Goal: Check status: Check status

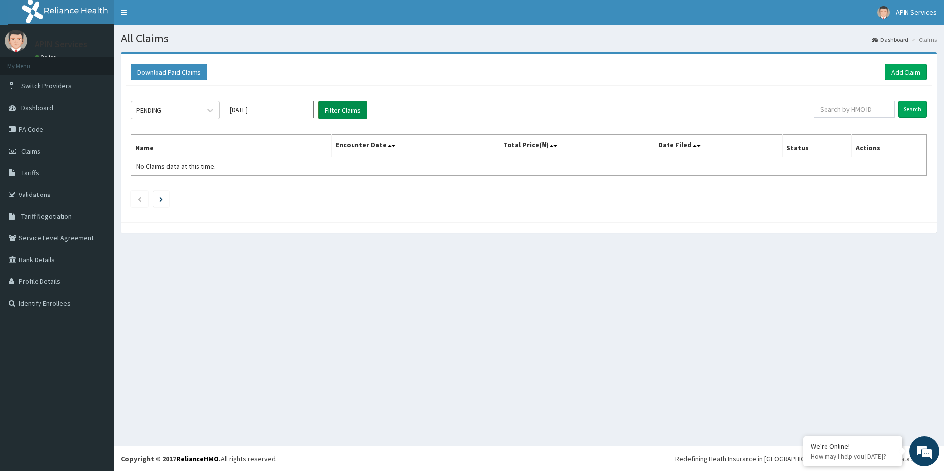
click at [334, 115] on button "Filter Claims" at bounding box center [343, 110] width 49 height 19
click at [280, 112] on input "[DATE]" at bounding box center [269, 110] width 89 height 18
click at [275, 172] on div "May" at bounding box center [269, 171] width 20 height 18
click at [336, 114] on button "Filter Claims" at bounding box center [343, 110] width 49 height 19
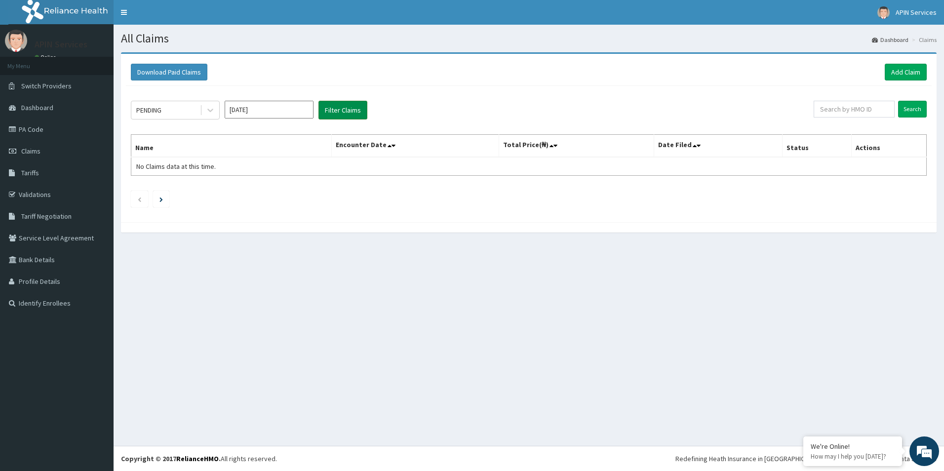
click at [336, 114] on button "Filter Claims" at bounding box center [343, 110] width 49 height 19
click at [290, 113] on input "[DATE]" at bounding box center [269, 110] width 89 height 18
click at [289, 176] on div "Jun" at bounding box center [298, 171] width 20 height 18
click at [334, 114] on button "Filter Claims" at bounding box center [343, 110] width 49 height 19
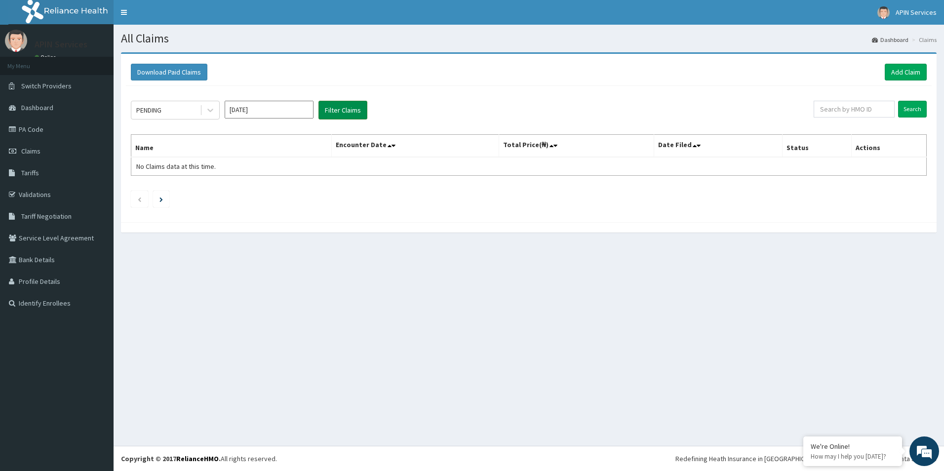
click at [334, 114] on button "Filter Claims" at bounding box center [343, 110] width 49 height 19
click at [292, 111] on input "[DATE]" at bounding box center [269, 110] width 89 height 18
click at [243, 197] on div "[DATE]" at bounding box center [240, 192] width 20 height 18
click at [358, 104] on button "Filter Claims" at bounding box center [343, 110] width 49 height 19
click at [351, 109] on button "Filter Claims" at bounding box center [343, 110] width 49 height 19
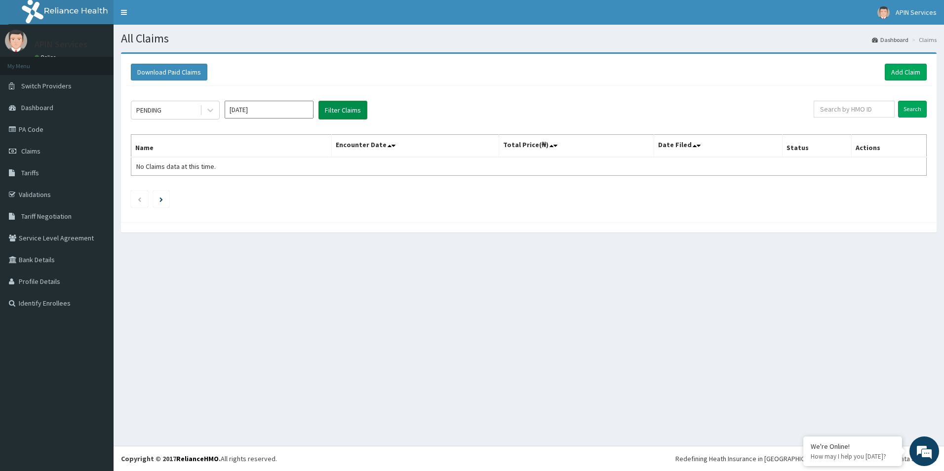
click at [351, 109] on button "Filter Claims" at bounding box center [343, 110] width 49 height 19
click at [284, 108] on input "[DATE]" at bounding box center [269, 110] width 89 height 18
click at [265, 192] on div "Aug" at bounding box center [269, 192] width 20 height 18
click at [336, 114] on button "Filter Claims" at bounding box center [343, 110] width 49 height 19
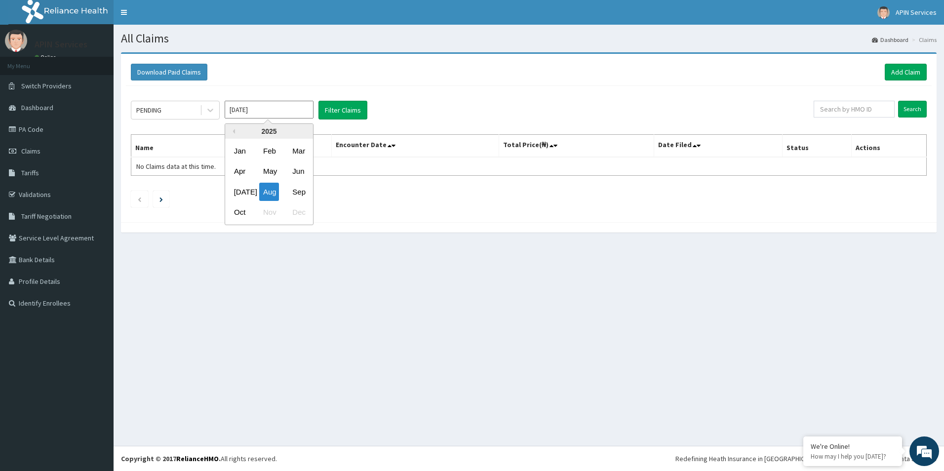
click at [307, 115] on input "[DATE]" at bounding box center [269, 110] width 89 height 18
click at [303, 196] on div "Sep" at bounding box center [298, 192] width 20 height 18
drag, startPoint x: 340, startPoint y: 101, endPoint x: 340, endPoint y: 112, distance: 10.4
click at [340, 106] on button "Filter Claims" at bounding box center [343, 110] width 49 height 19
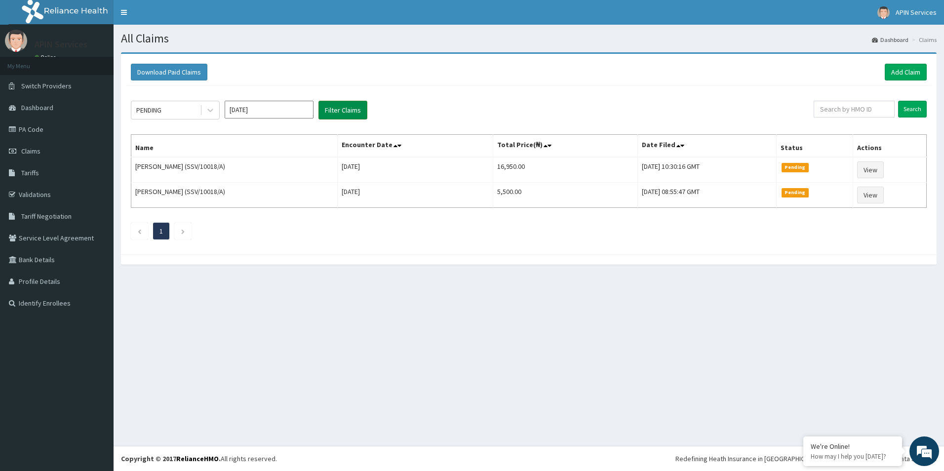
click at [340, 112] on button "Filter Claims" at bounding box center [343, 110] width 49 height 19
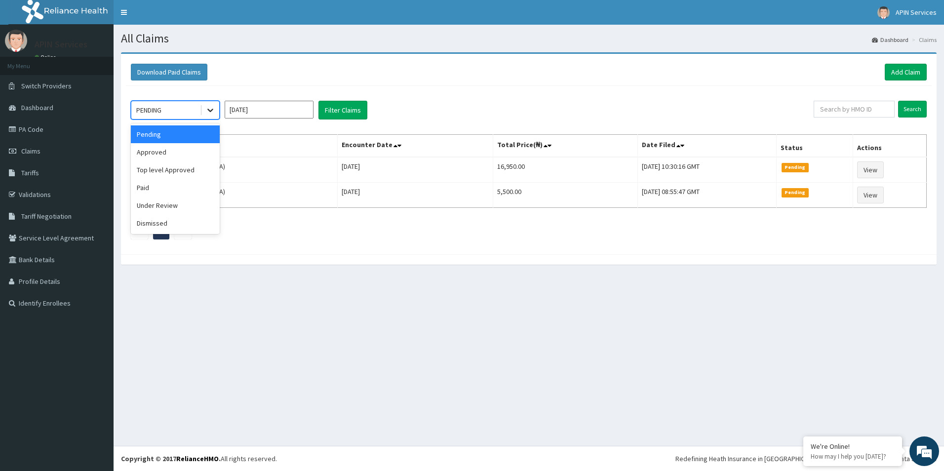
click at [211, 110] on icon at bounding box center [210, 110] width 10 height 10
click at [184, 155] on div "Approved" at bounding box center [175, 152] width 89 height 18
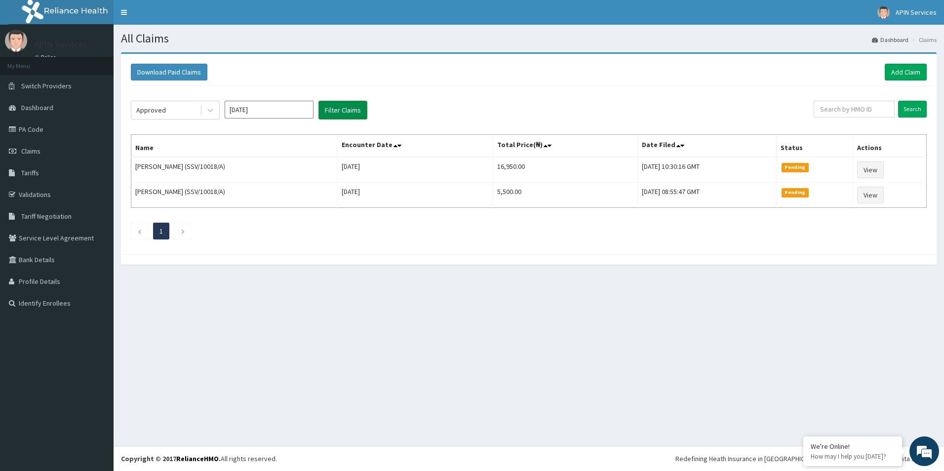
click at [341, 104] on button "Filter Claims" at bounding box center [343, 110] width 49 height 19
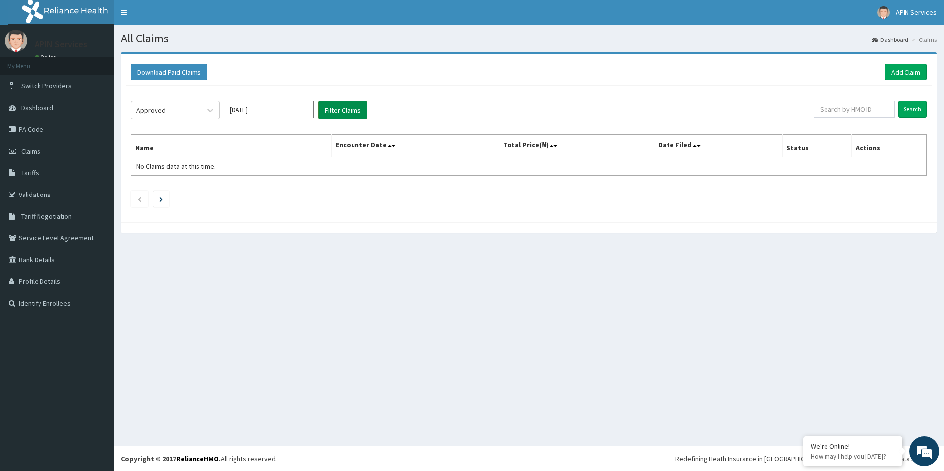
click at [345, 110] on button "Filter Claims" at bounding box center [343, 110] width 49 height 19
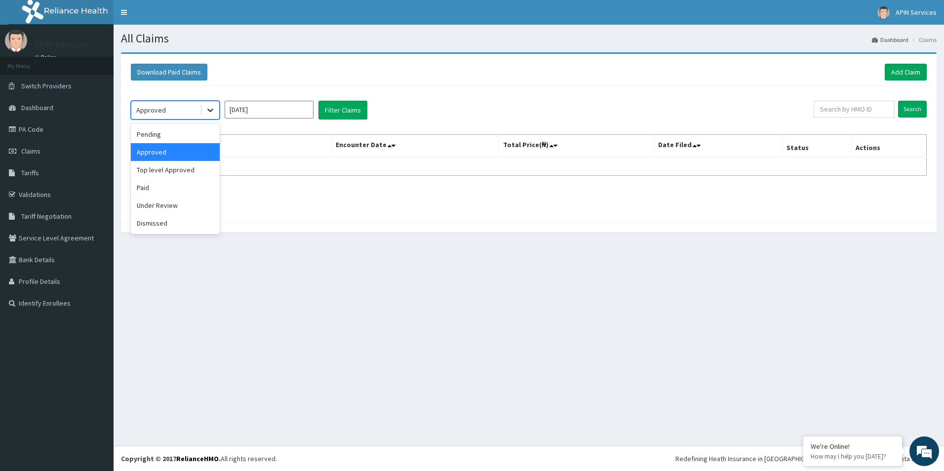
click at [207, 110] on icon at bounding box center [210, 110] width 10 height 10
click at [158, 189] on div "Paid" at bounding box center [175, 188] width 89 height 18
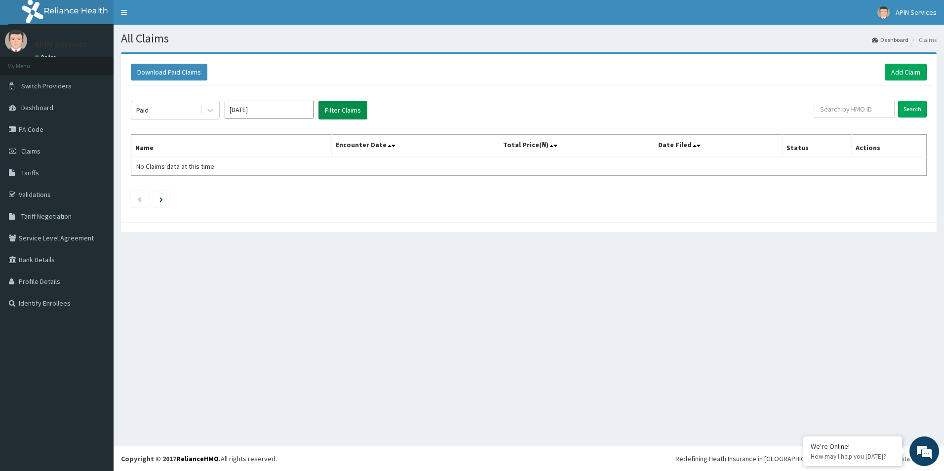
click at [342, 110] on button "Filter Claims" at bounding box center [343, 110] width 49 height 19
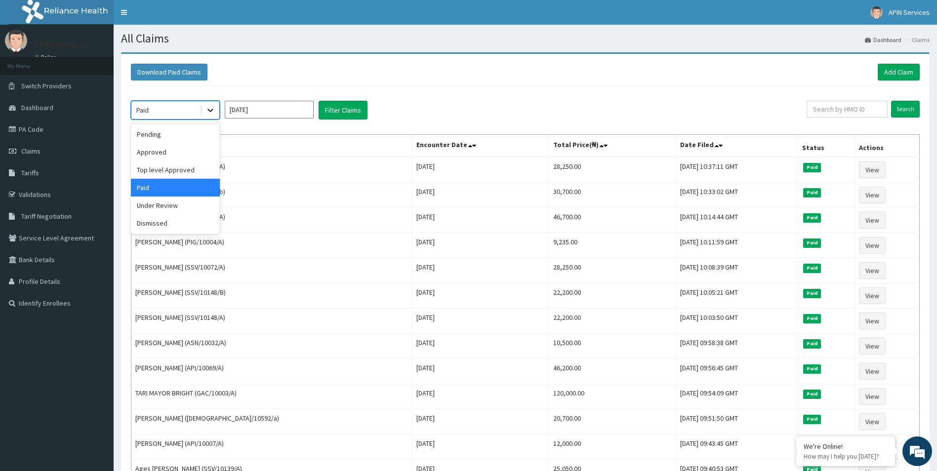
click at [201, 113] on div at bounding box center [210, 110] width 18 height 18
click at [152, 204] on div "Under Review" at bounding box center [175, 206] width 89 height 18
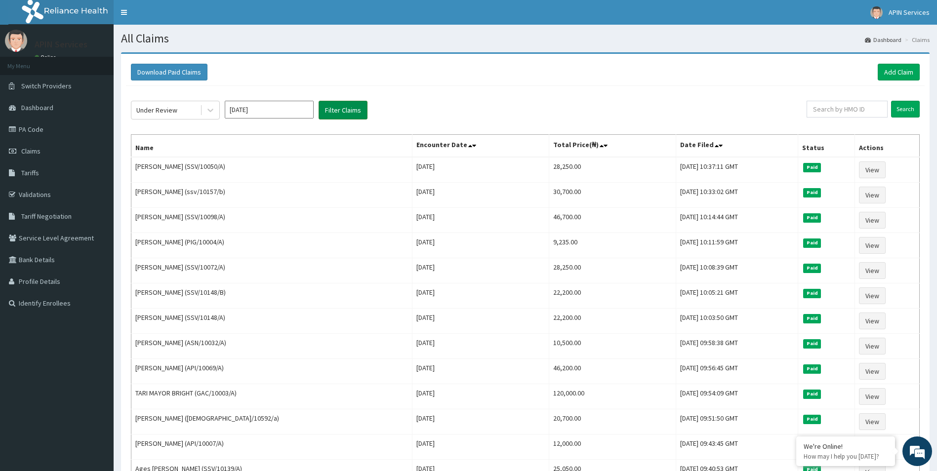
click at [323, 110] on button "Filter Claims" at bounding box center [343, 110] width 49 height 19
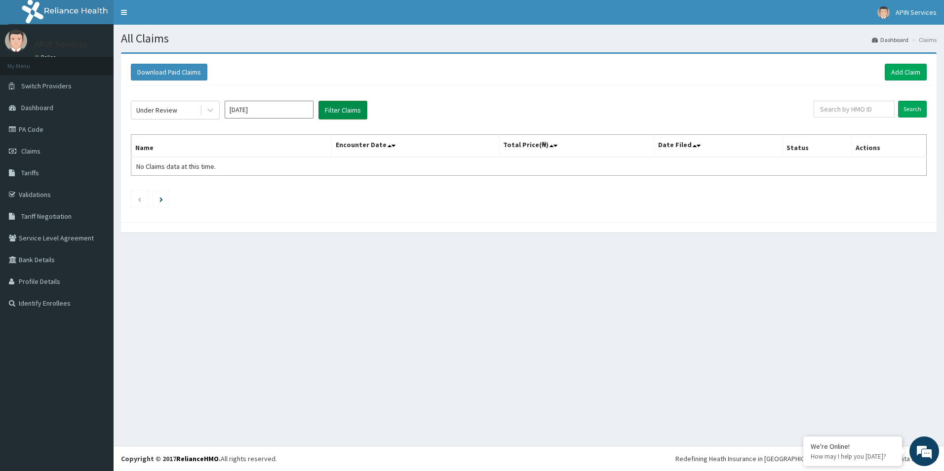
click at [323, 110] on button "Filter Claims" at bounding box center [343, 110] width 49 height 19
click at [278, 111] on input "[DATE]" at bounding box center [269, 110] width 89 height 18
click at [269, 194] on div "Aug" at bounding box center [269, 192] width 20 height 18
click at [347, 105] on button "Filter Claims" at bounding box center [343, 110] width 49 height 19
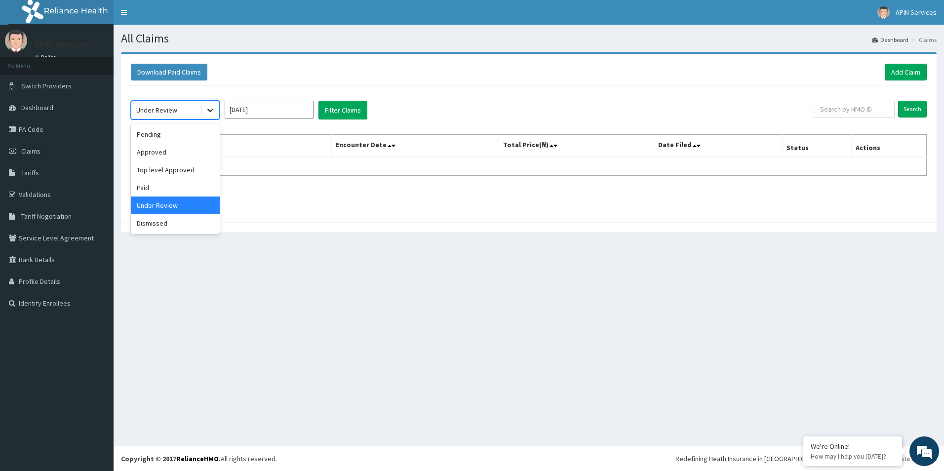
click at [211, 113] on icon at bounding box center [210, 110] width 10 height 10
click at [181, 147] on div "Approved" at bounding box center [175, 152] width 89 height 18
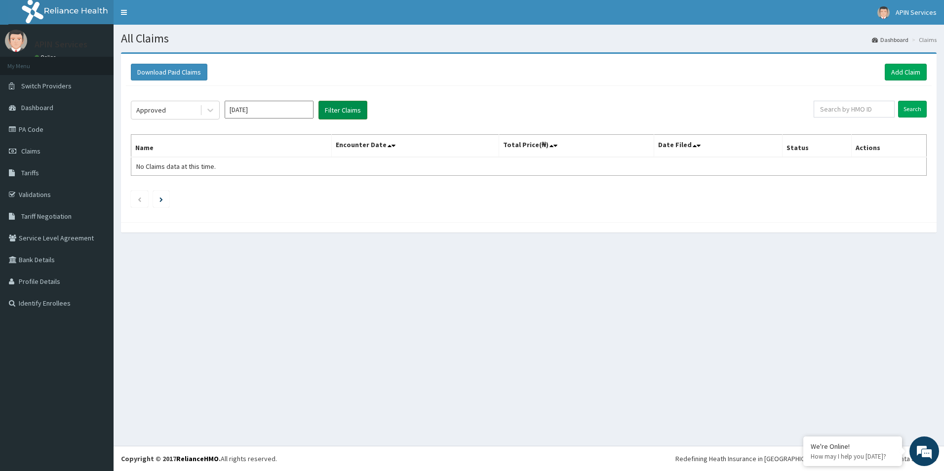
click at [343, 113] on button "Filter Claims" at bounding box center [343, 110] width 49 height 19
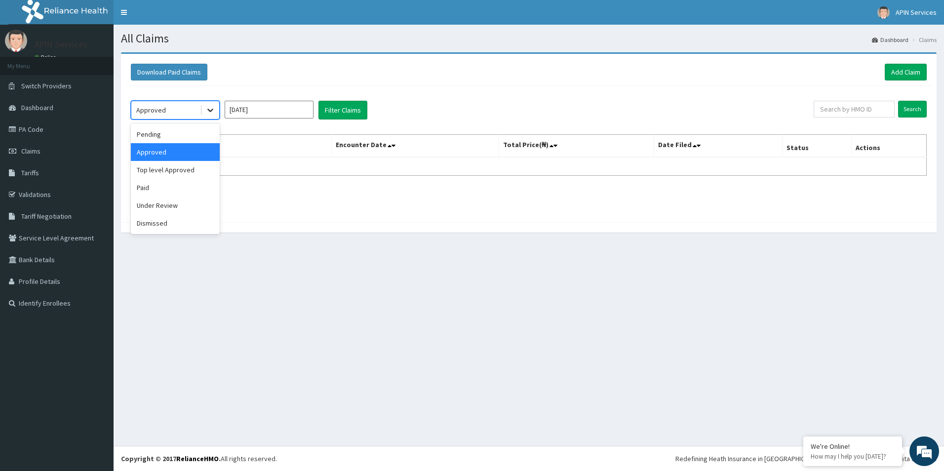
click at [201, 111] on div at bounding box center [210, 110] width 18 height 18
click at [188, 133] on div "Pending" at bounding box center [175, 134] width 89 height 18
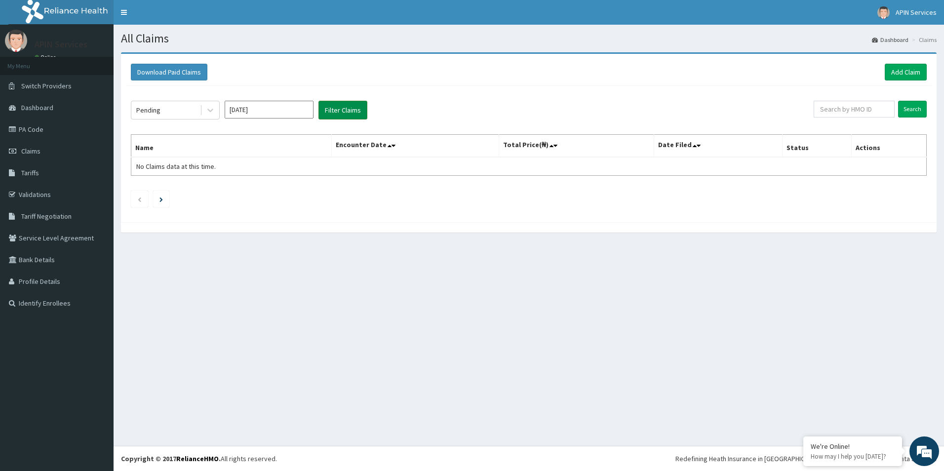
click at [334, 114] on button "Filter Claims" at bounding box center [343, 110] width 49 height 19
click at [210, 111] on icon at bounding box center [210, 110] width 6 height 3
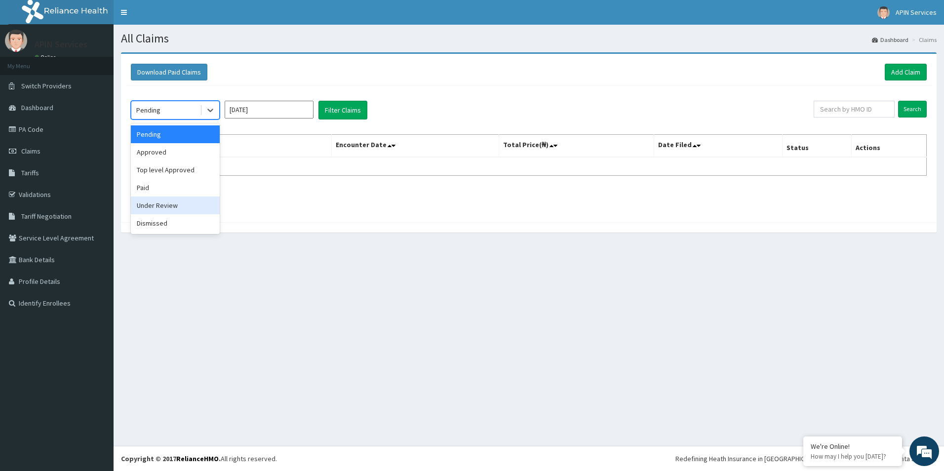
click at [168, 203] on div "Under Review" at bounding box center [175, 206] width 89 height 18
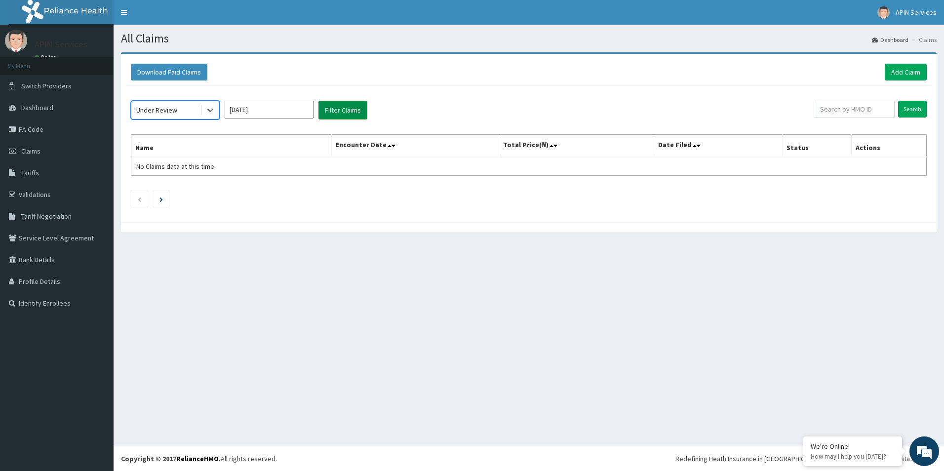
click at [352, 111] on button "Filter Claims" at bounding box center [343, 110] width 49 height 19
click at [268, 113] on input "[DATE]" at bounding box center [269, 110] width 89 height 18
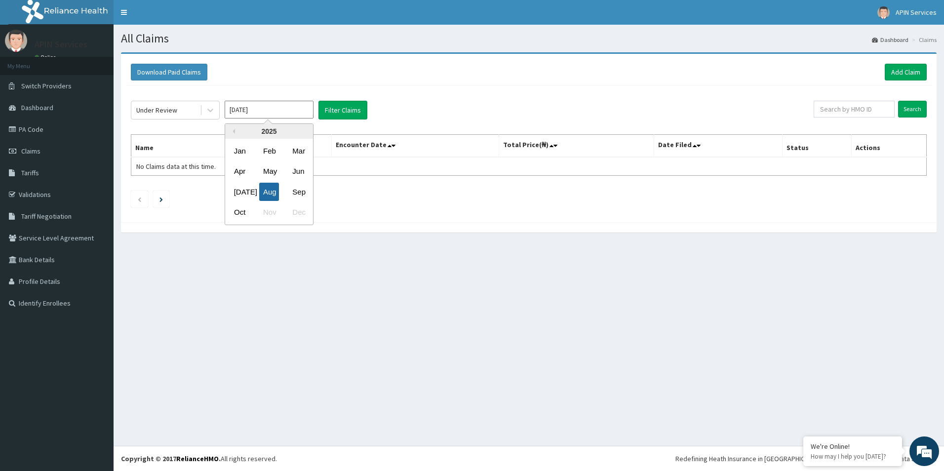
click at [265, 190] on div "Aug" at bounding box center [269, 192] width 20 height 18
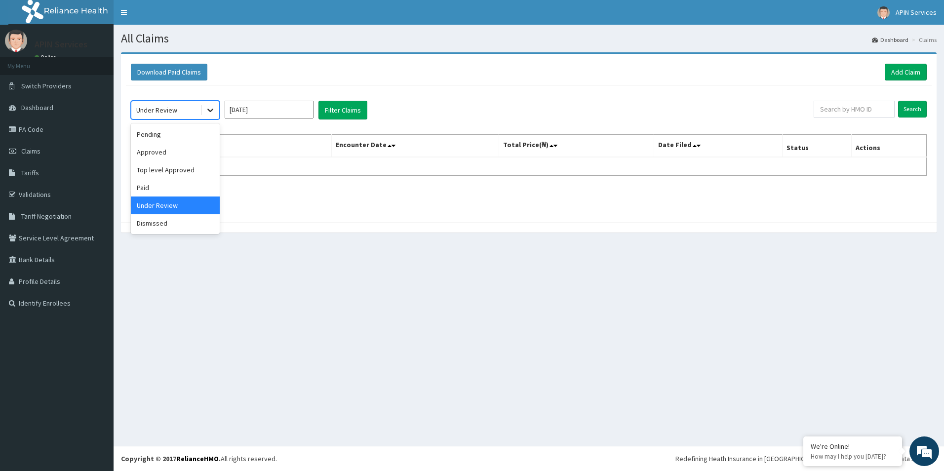
click at [215, 107] on icon at bounding box center [210, 110] width 10 height 10
click at [145, 188] on div "Paid" at bounding box center [175, 188] width 89 height 18
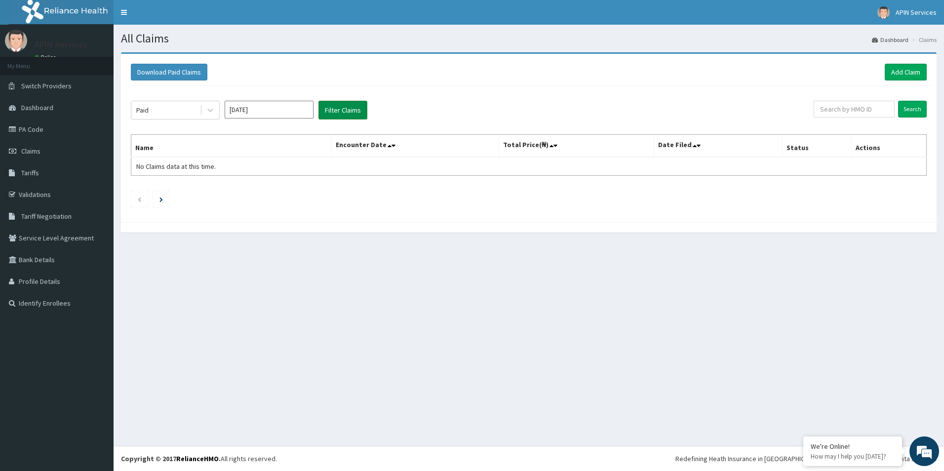
click at [344, 110] on button "Filter Claims" at bounding box center [343, 110] width 49 height 19
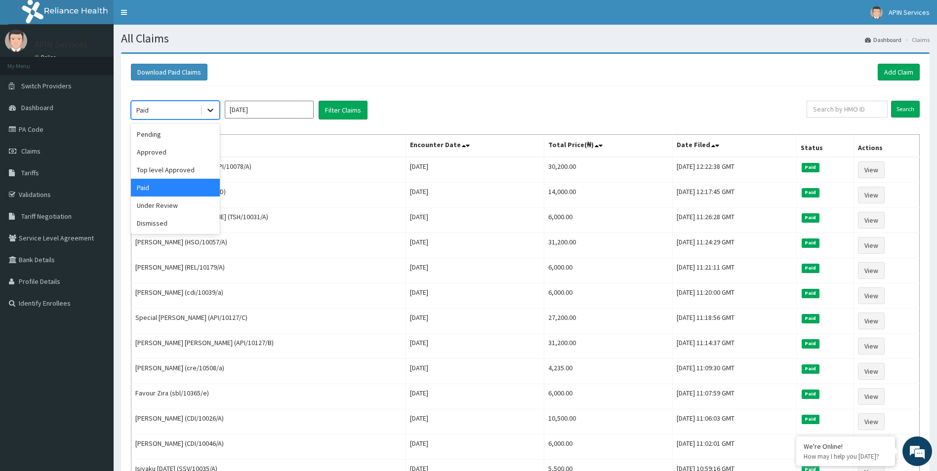
click at [208, 108] on icon at bounding box center [210, 110] width 10 height 10
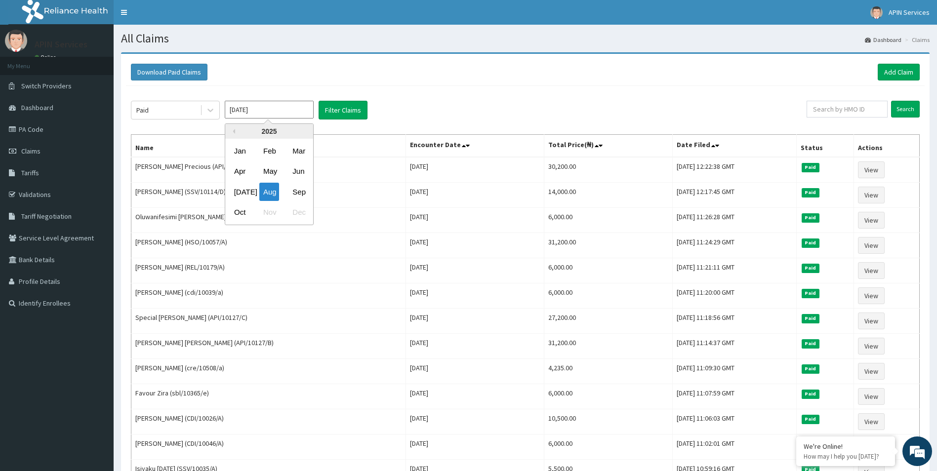
click at [261, 118] on input "[DATE]" at bounding box center [269, 110] width 89 height 18
click at [213, 109] on icon at bounding box center [210, 110] width 10 height 10
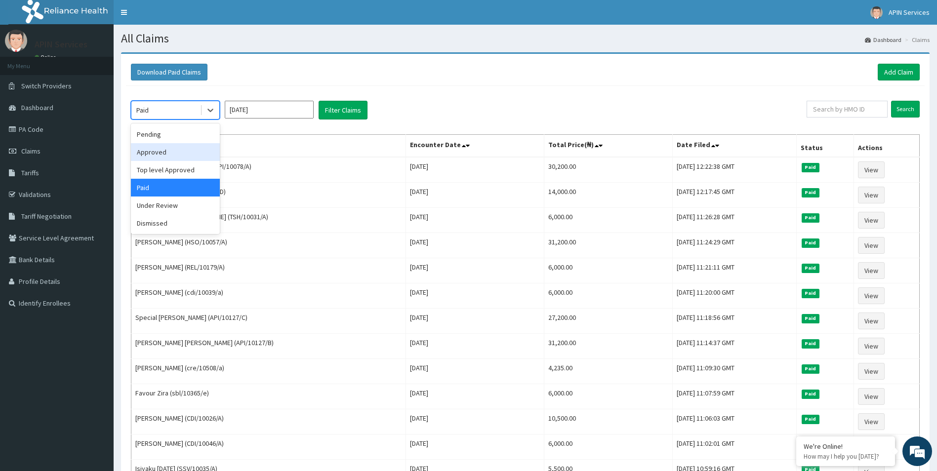
click at [148, 160] on div "Approved" at bounding box center [175, 152] width 89 height 18
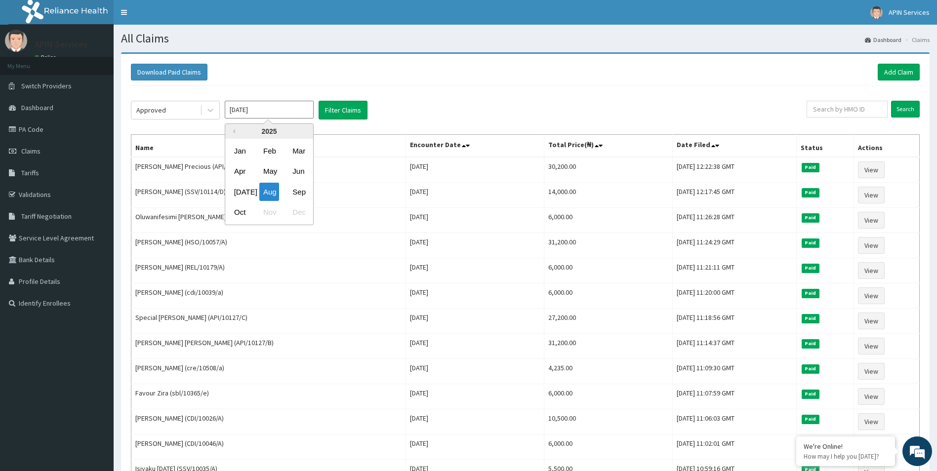
click at [264, 112] on input "[DATE]" at bounding box center [269, 110] width 89 height 18
click at [337, 115] on button "Filter Claims" at bounding box center [343, 110] width 49 height 19
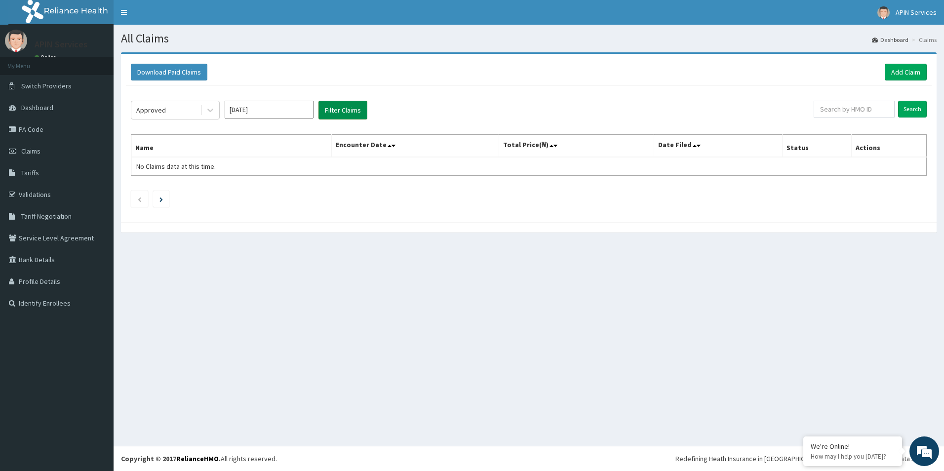
click at [337, 115] on button "Filter Claims" at bounding box center [343, 110] width 49 height 19
click at [284, 114] on input "[DATE]" at bounding box center [269, 110] width 89 height 18
click at [242, 189] on div "[DATE]" at bounding box center [240, 192] width 20 height 18
click at [329, 118] on button "Filter Claims" at bounding box center [343, 110] width 49 height 19
click at [330, 117] on button "Filter Claims" at bounding box center [343, 110] width 49 height 19
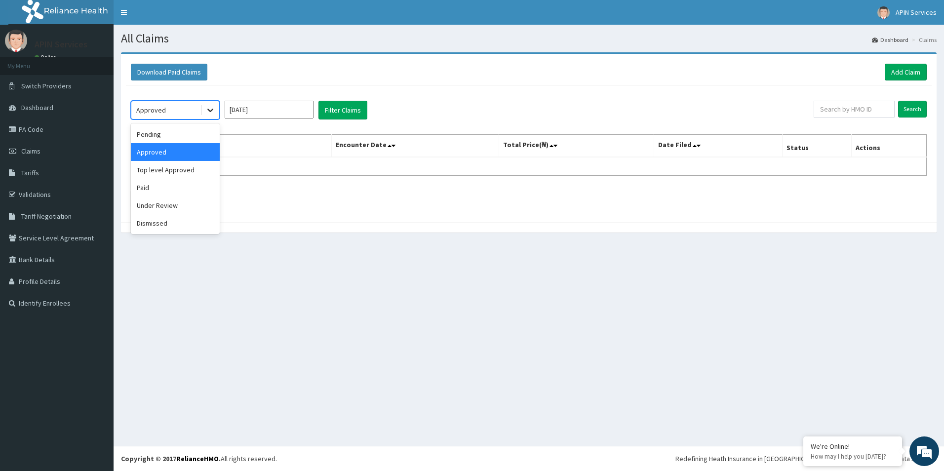
click at [210, 105] on div at bounding box center [210, 110] width 18 height 18
click at [165, 209] on div "Under Review" at bounding box center [175, 206] width 89 height 18
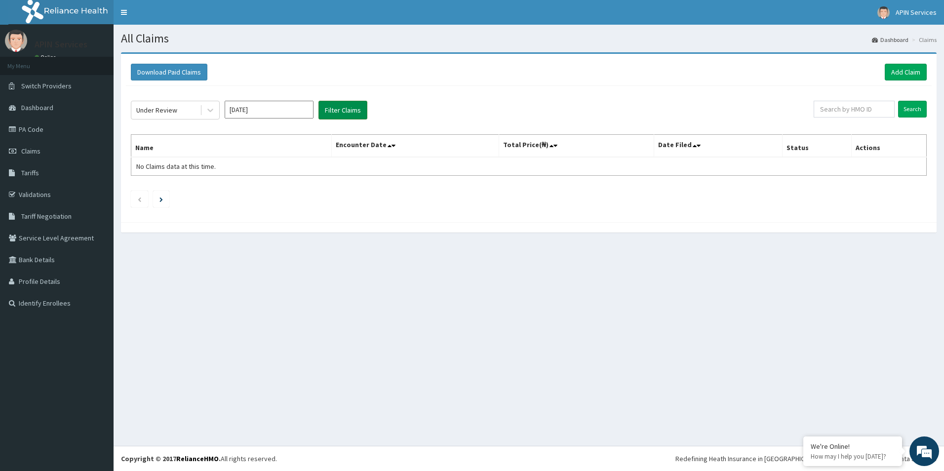
click at [333, 104] on button "Filter Claims" at bounding box center [343, 110] width 49 height 19
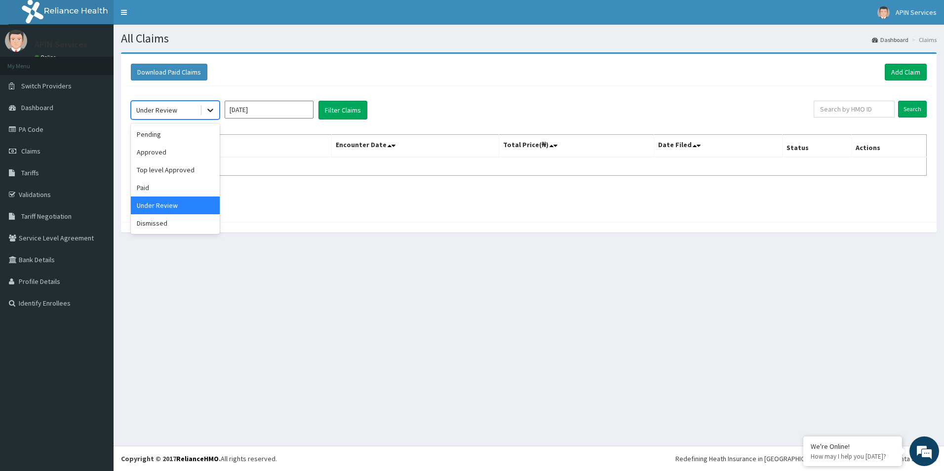
click at [208, 111] on icon at bounding box center [210, 110] width 10 height 10
click at [164, 187] on div "Paid" at bounding box center [175, 188] width 89 height 18
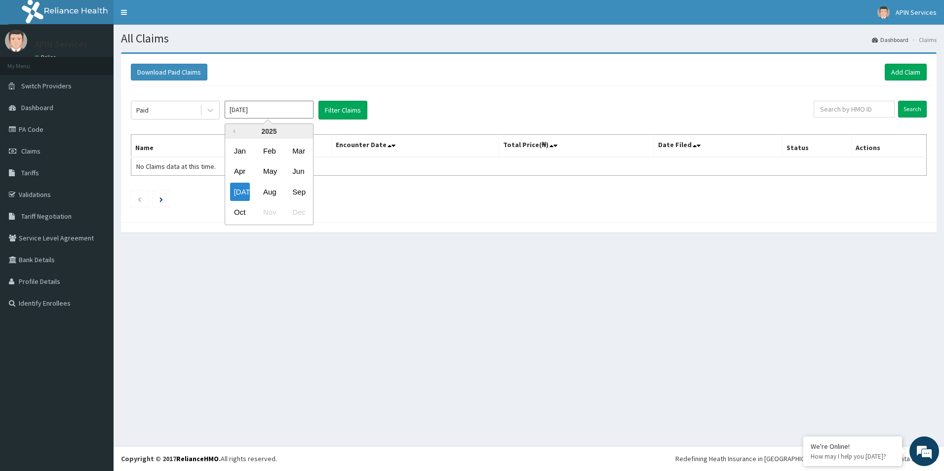
click at [293, 110] on input "[DATE]" at bounding box center [269, 110] width 89 height 18
click at [276, 188] on div "Aug" at bounding box center [269, 192] width 20 height 18
click at [349, 114] on button "Filter Claims" at bounding box center [343, 110] width 49 height 19
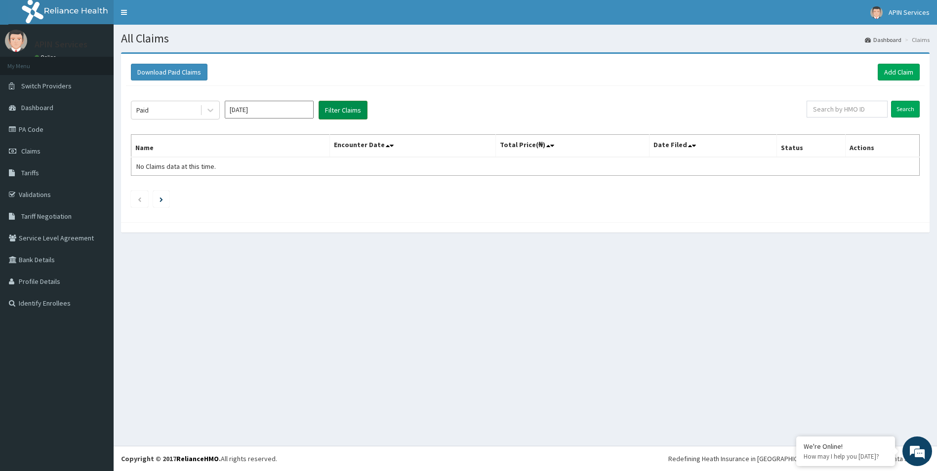
click at [349, 114] on button "Filter Claims" at bounding box center [343, 110] width 49 height 19
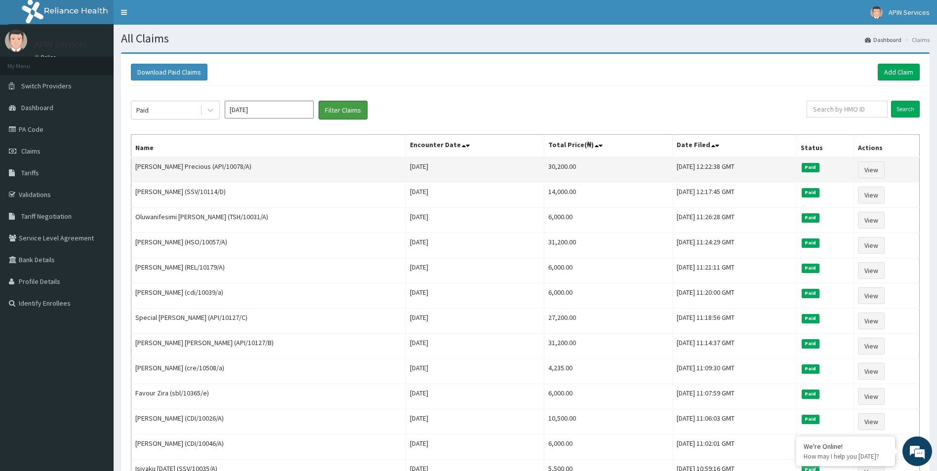
scroll to position [49, 0]
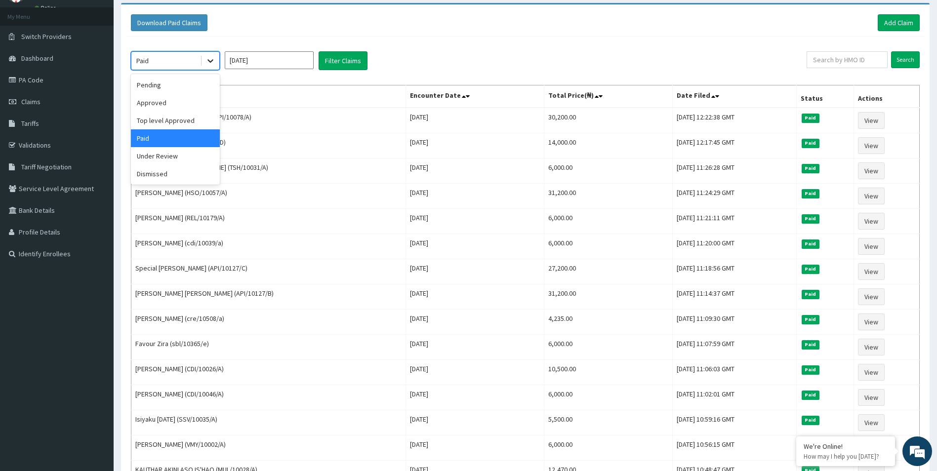
click at [213, 61] on icon at bounding box center [210, 61] width 10 height 10
click at [185, 159] on div "Under Review" at bounding box center [175, 156] width 89 height 18
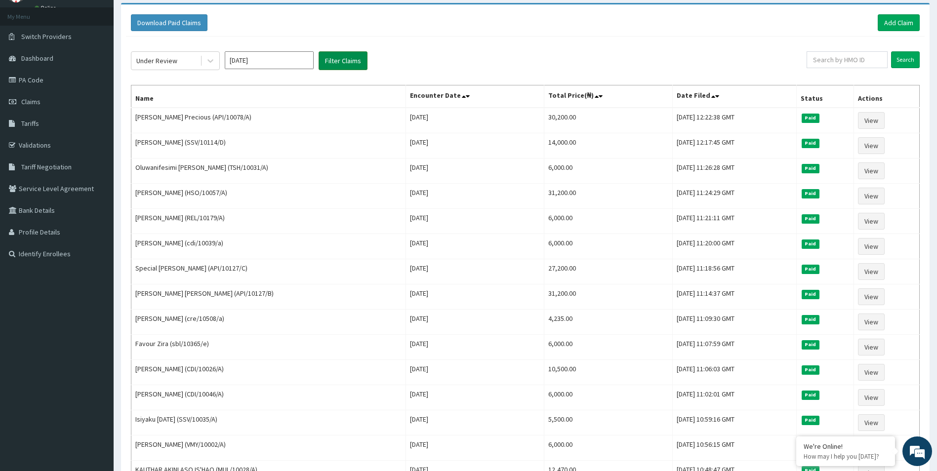
click at [335, 65] on button "Filter Claims" at bounding box center [343, 60] width 49 height 19
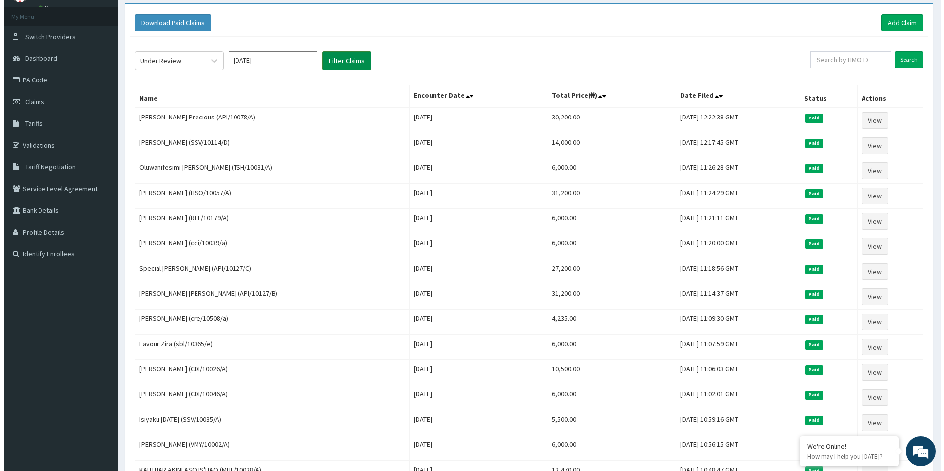
scroll to position [0, 0]
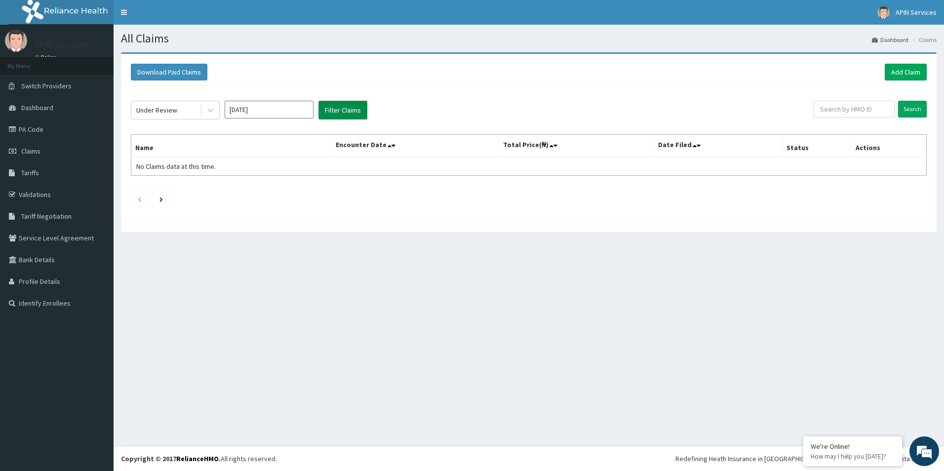
click at [356, 106] on button "Filter Claims" at bounding box center [343, 110] width 49 height 19
click at [336, 106] on button "Filter Claims" at bounding box center [343, 110] width 49 height 19
click at [342, 105] on button "Filter Claims" at bounding box center [343, 110] width 49 height 19
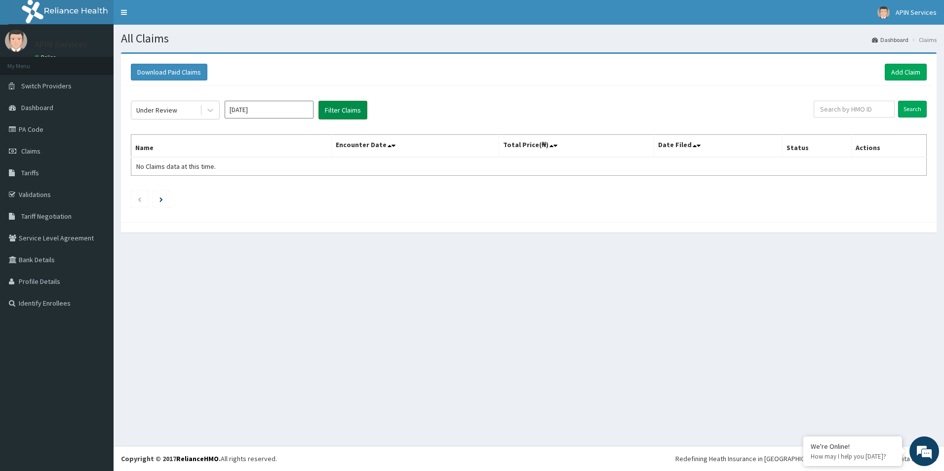
click at [366, 109] on button "Filter Claims" at bounding box center [343, 110] width 49 height 19
click at [353, 113] on button "Filter Claims" at bounding box center [343, 110] width 49 height 19
click at [362, 106] on button "Filter Claims" at bounding box center [343, 110] width 49 height 19
click at [334, 111] on button "Filter Claims" at bounding box center [343, 110] width 49 height 19
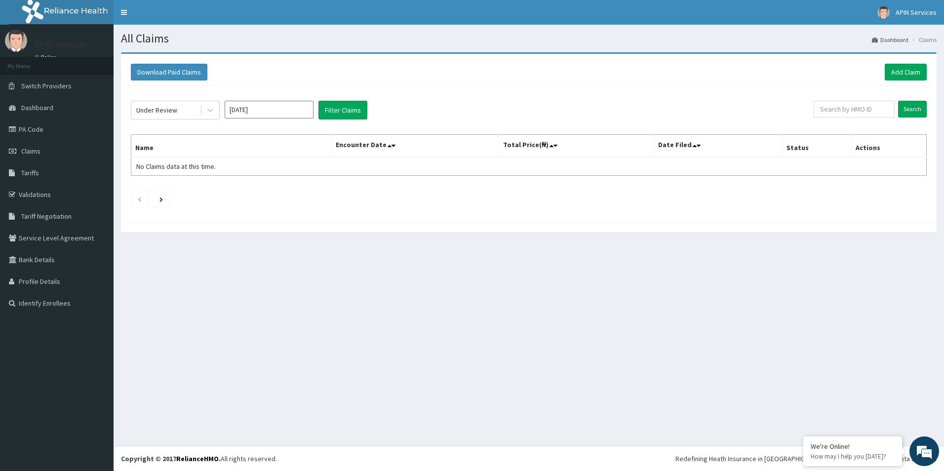
click at [269, 113] on input "[DATE]" at bounding box center [269, 110] width 89 height 18
click at [291, 191] on div "Sep" at bounding box center [298, 192] width 20 height 18
type input "[DATE]"
click at [319, 120] on div "Under Review [DATE] Filter Claims" at bounding box center [472, 110] width 683 height 19
click at [333, 108] on button "Filter Claims" at bounding box center [343, 110] width 49 height 19
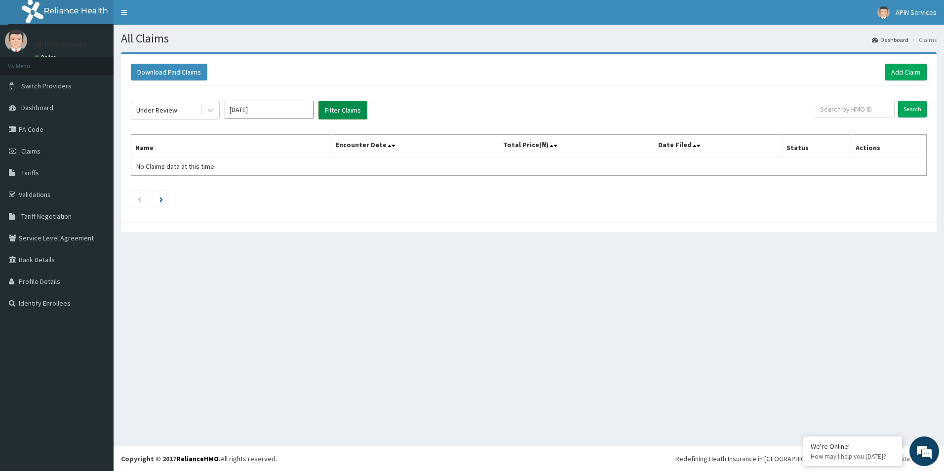
click at [333, 108] on button "Filter Claims" at bounding box center [343, 110] width 49 height 19
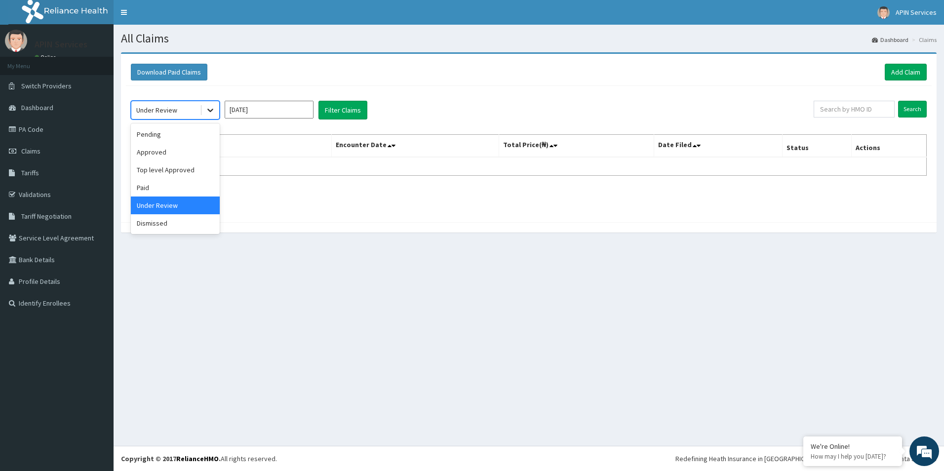
click at [211, 107] on icon at bounding box center [210, 110] width 10 height 10
click at [179, 156] on div "Approved" at bounding box center [175, 152] width 89 height 18
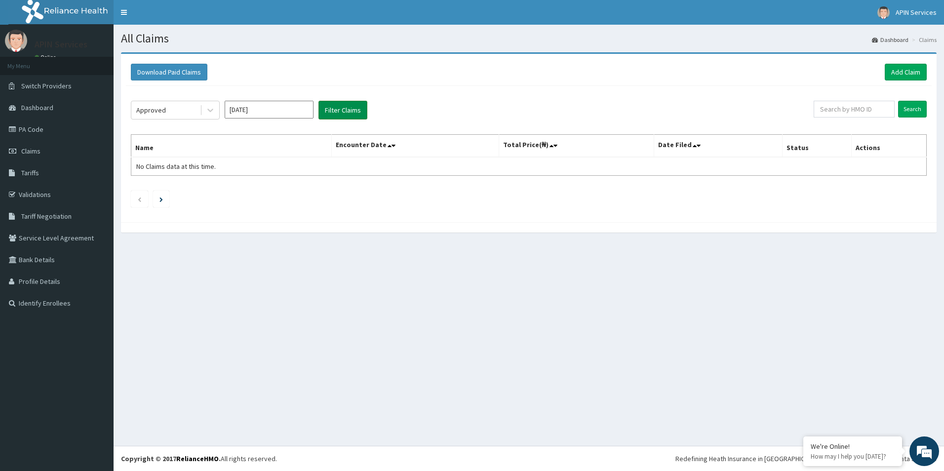
click at [347, 109] on button "Filter Claims" at bounding box center [343, 110] width 49 height 19
